Goal: Information Seeking & Learning: Learn about a topic

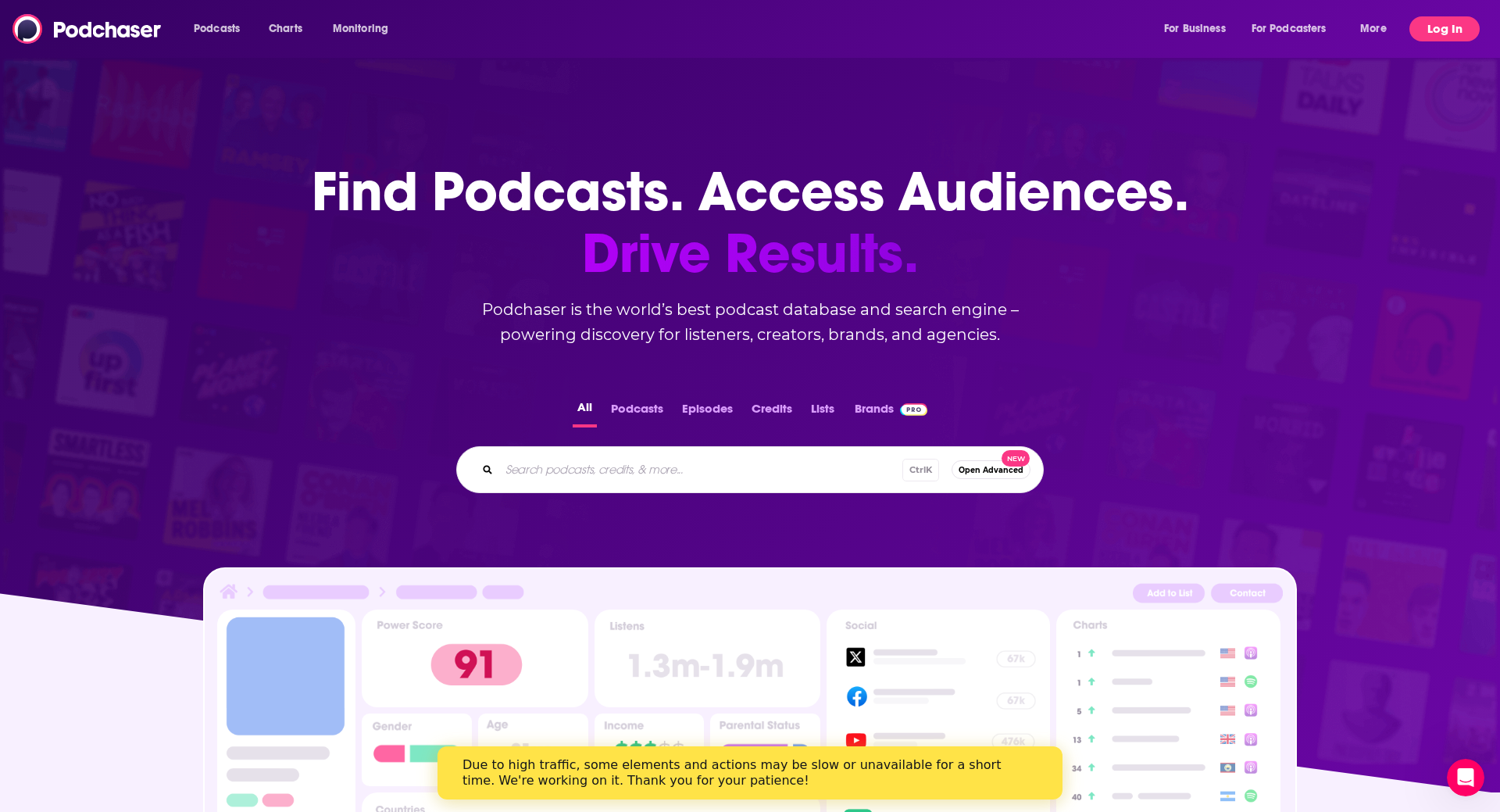
click at [1454, 40] on button "Log In" at bounding box center [1444, 28] width 71 height 25
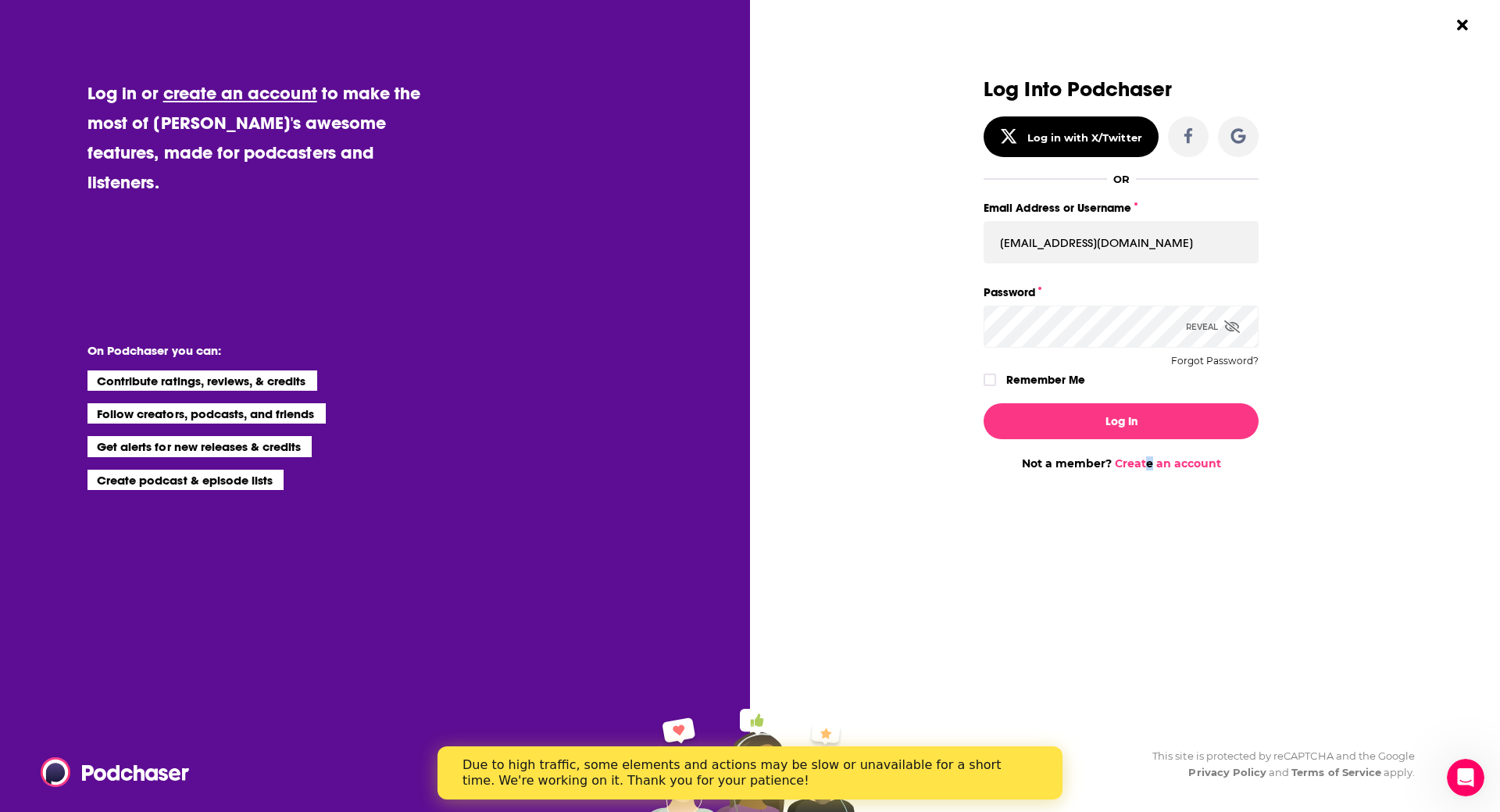
click at [1150, 398] on div "Log In Not a member? Create an account" at bounding box center [1121, 430] width 275 height 80
click at [1161, 420] on button "Log In" at bounding box center [1121, 421] width 275 height 36
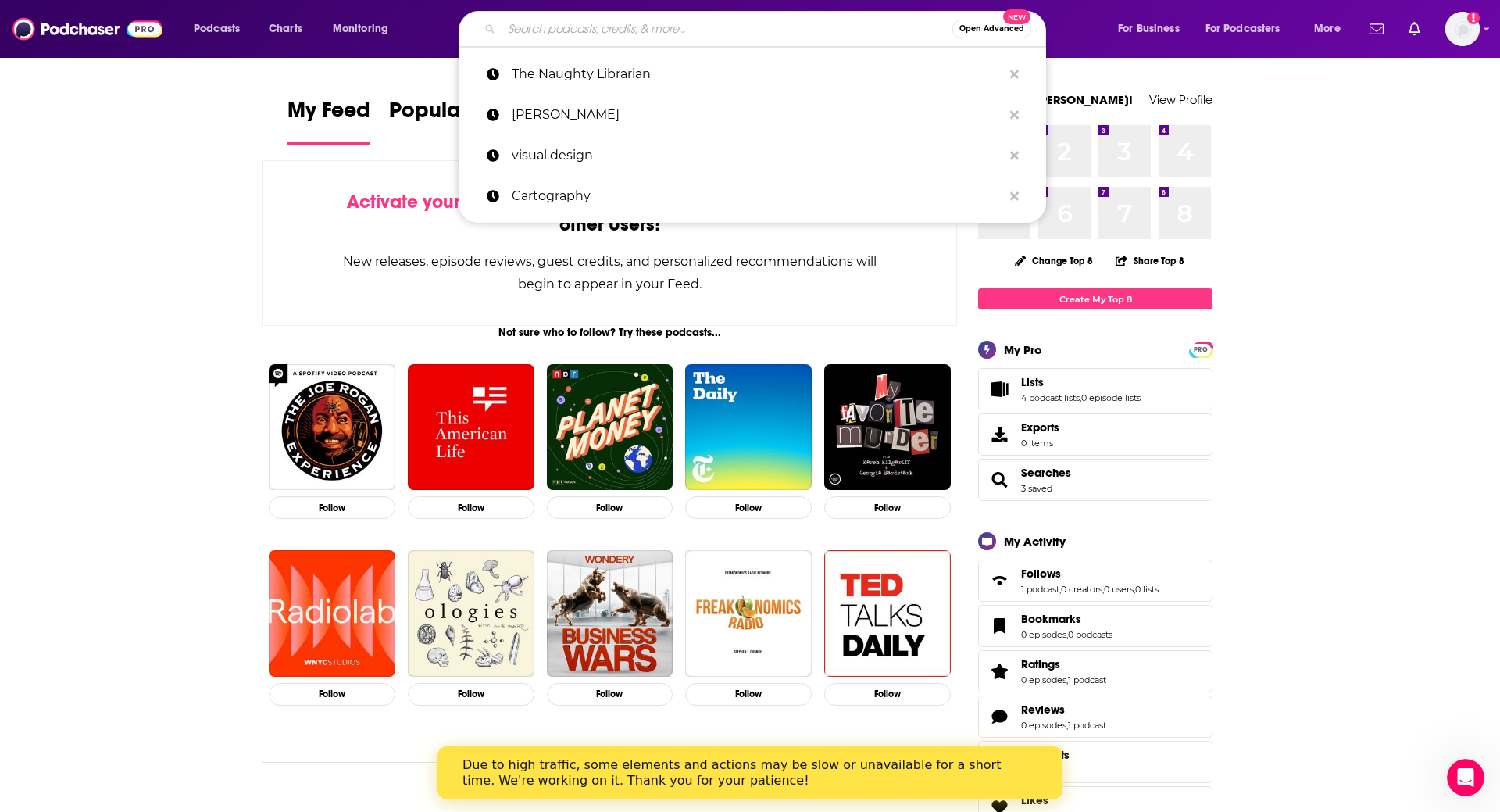
click at [748, 20] on input "Search podcasts, credits, & more..." at bounding box center [726, 28] width 451 height 25
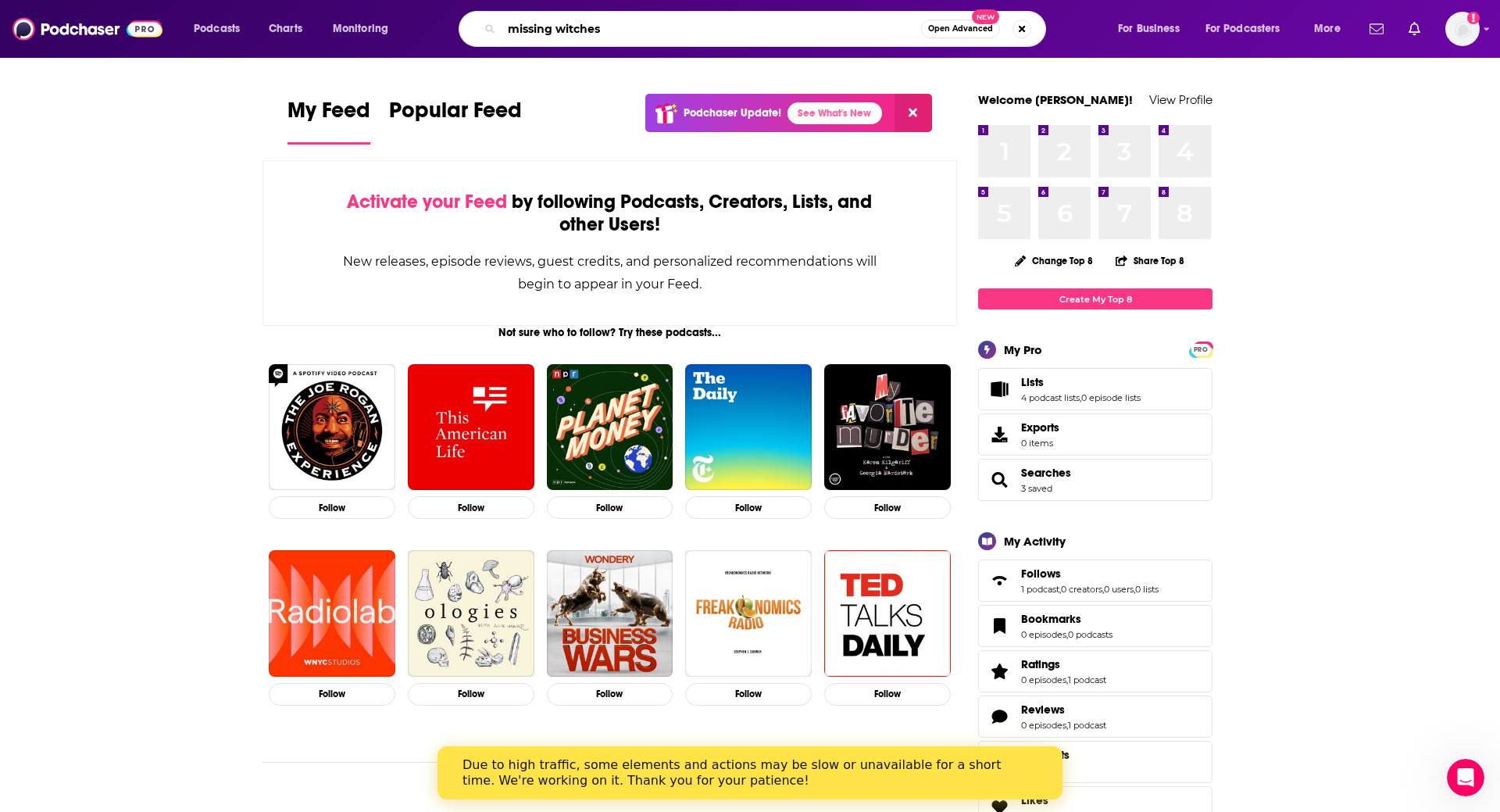
type input "missing witches"
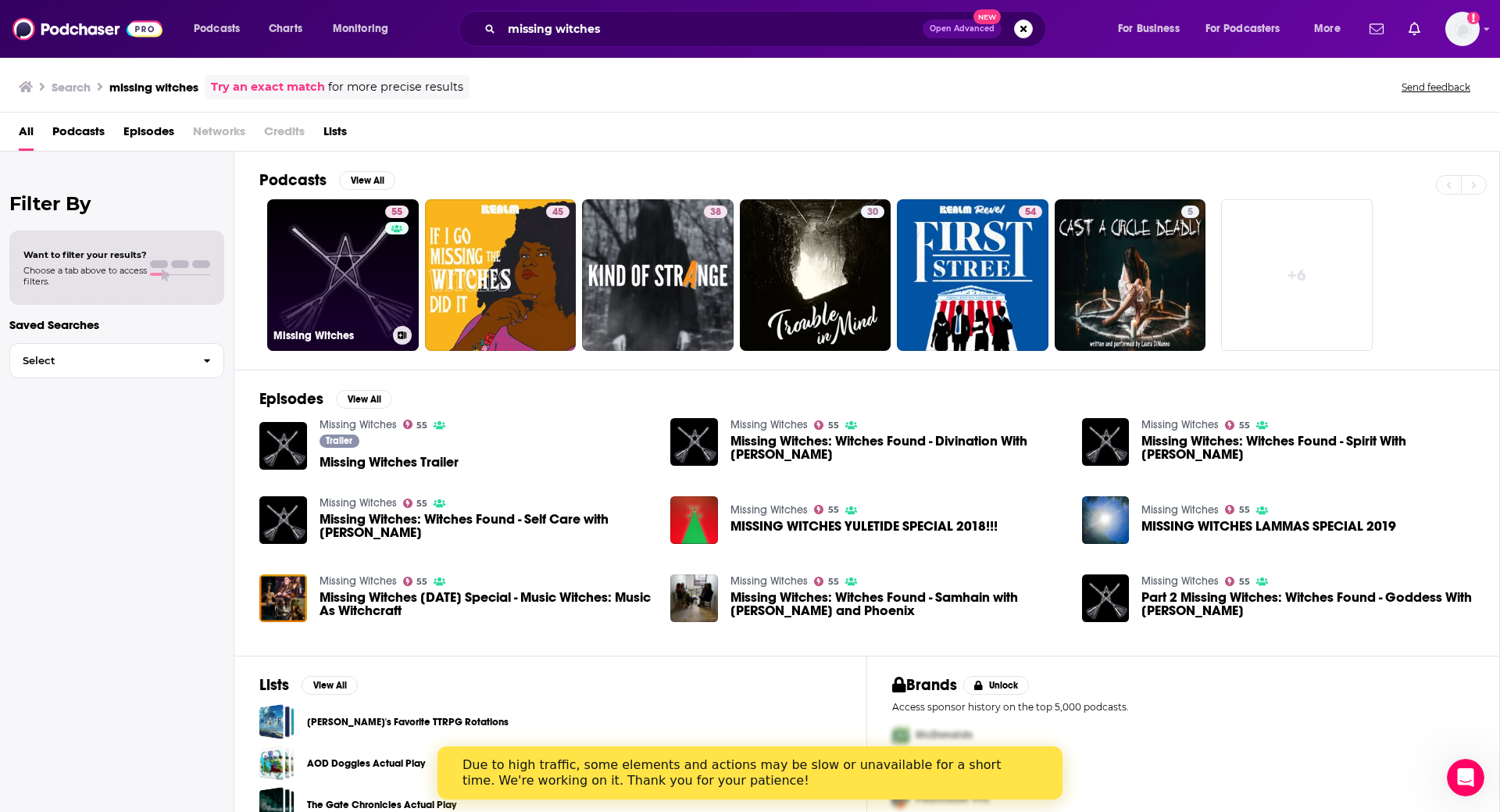
click at [372, 269] on link "55 Missing Witches" at bounding box center [343, 275] width 152 height 151
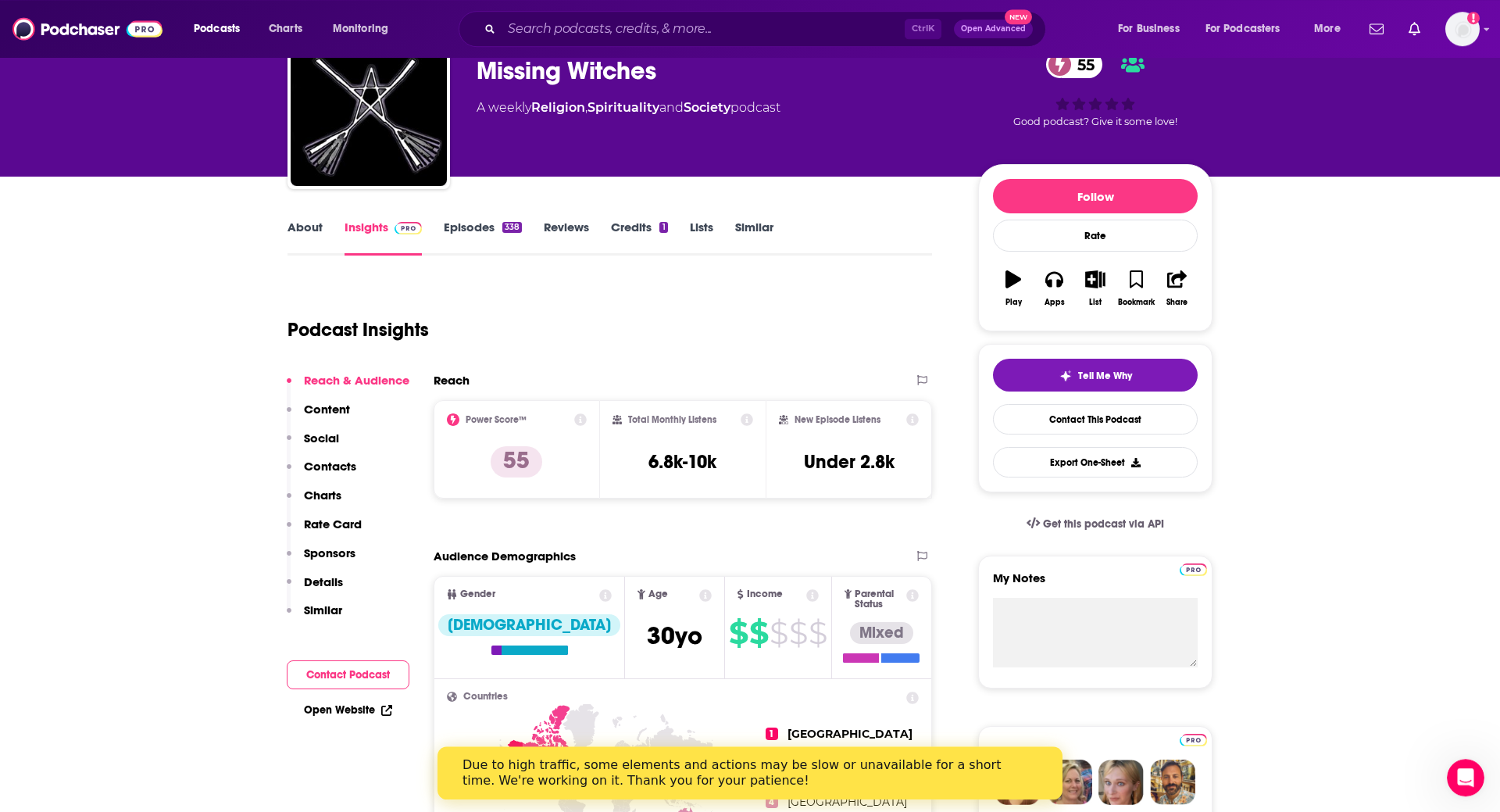
scroll to position [159, 0]
